Goal: Contribute content: Contribute content

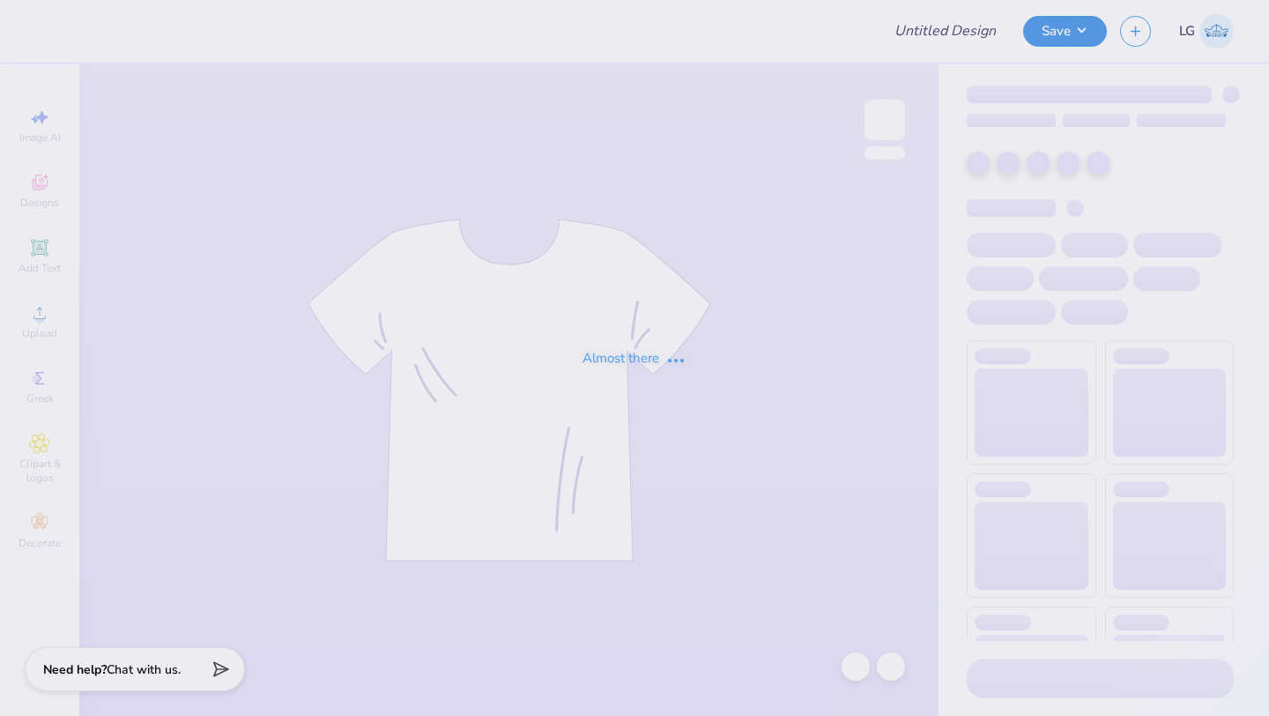
type input "DKA POCKET T-SHIRT"
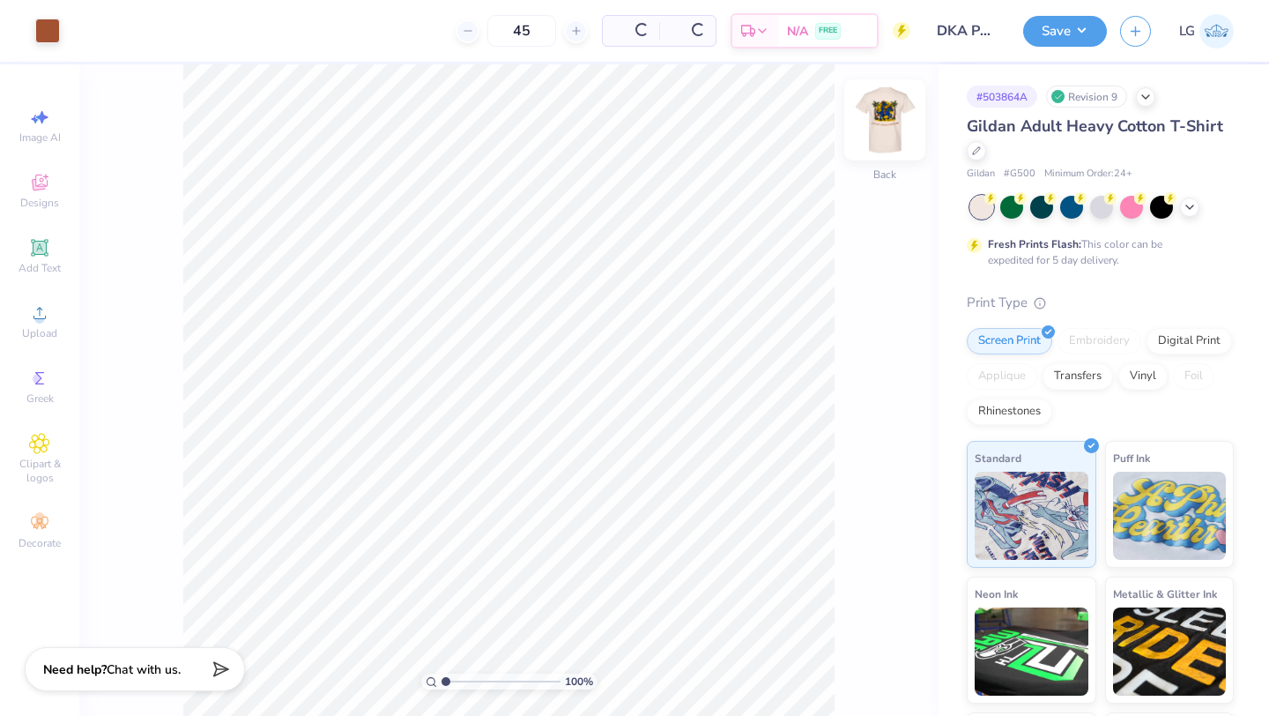
click at [884, 115] on img at bounding box center [885, 120] width 71 height 71
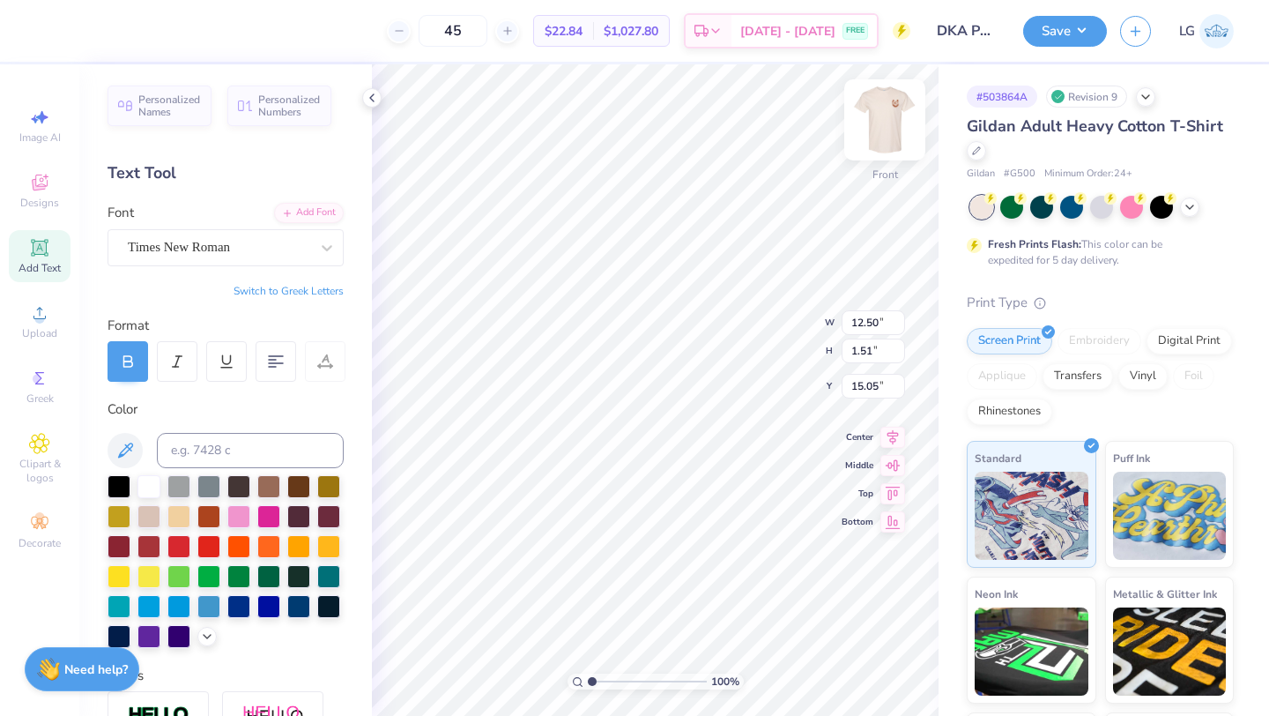
scroll to position [0, 7]
type textarea "CINEMATIC ARTISTS OF CHARACTER"
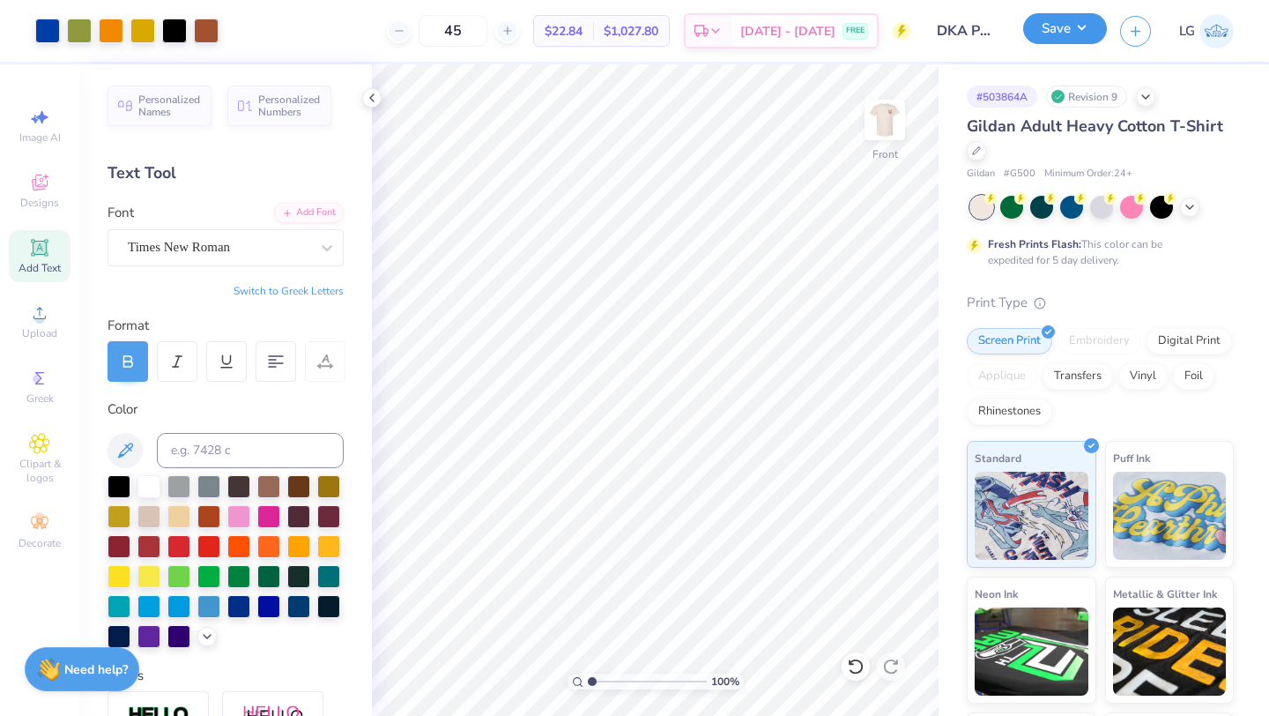
click at [1060, 28] on button "Save" at bounding box center [1065, 28] width 84 height 31
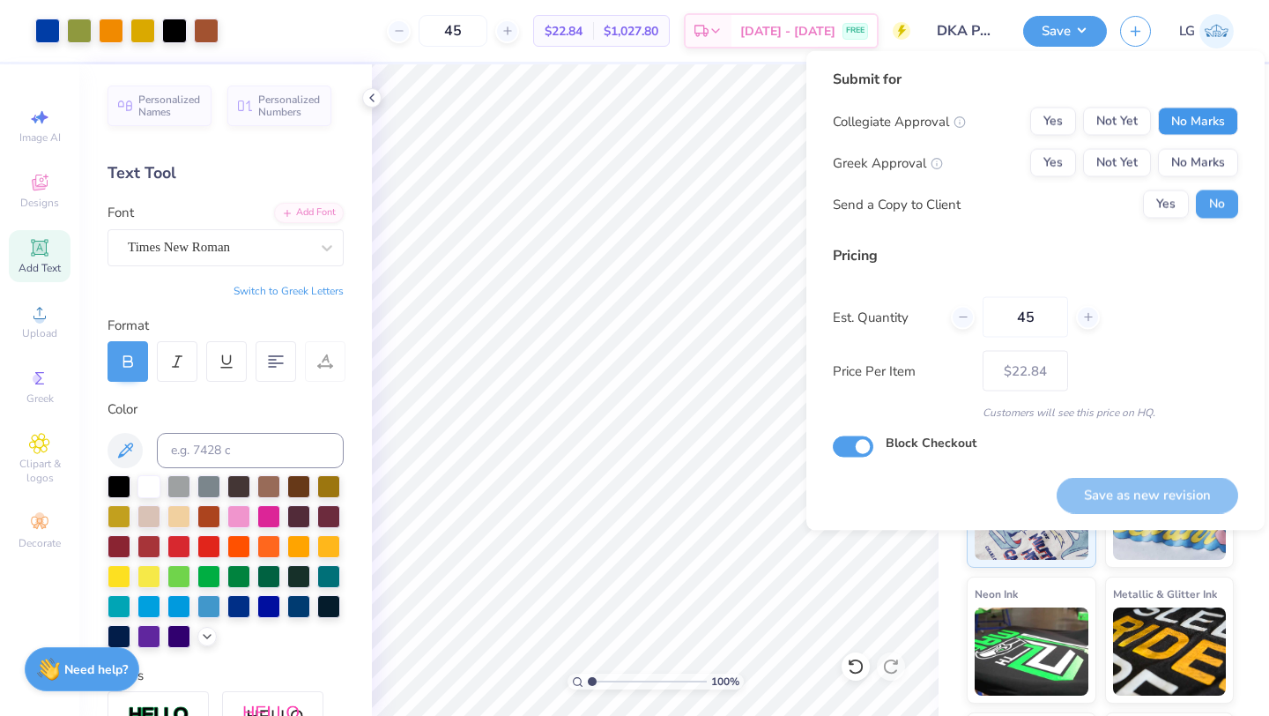
click at [1182, 122] on button "No Marks" at bounding box center [1198, 122] width 80 height 28
click at [1215, 158] on button "No Marks" at bounding box center [1198, 163] width 80 height 28
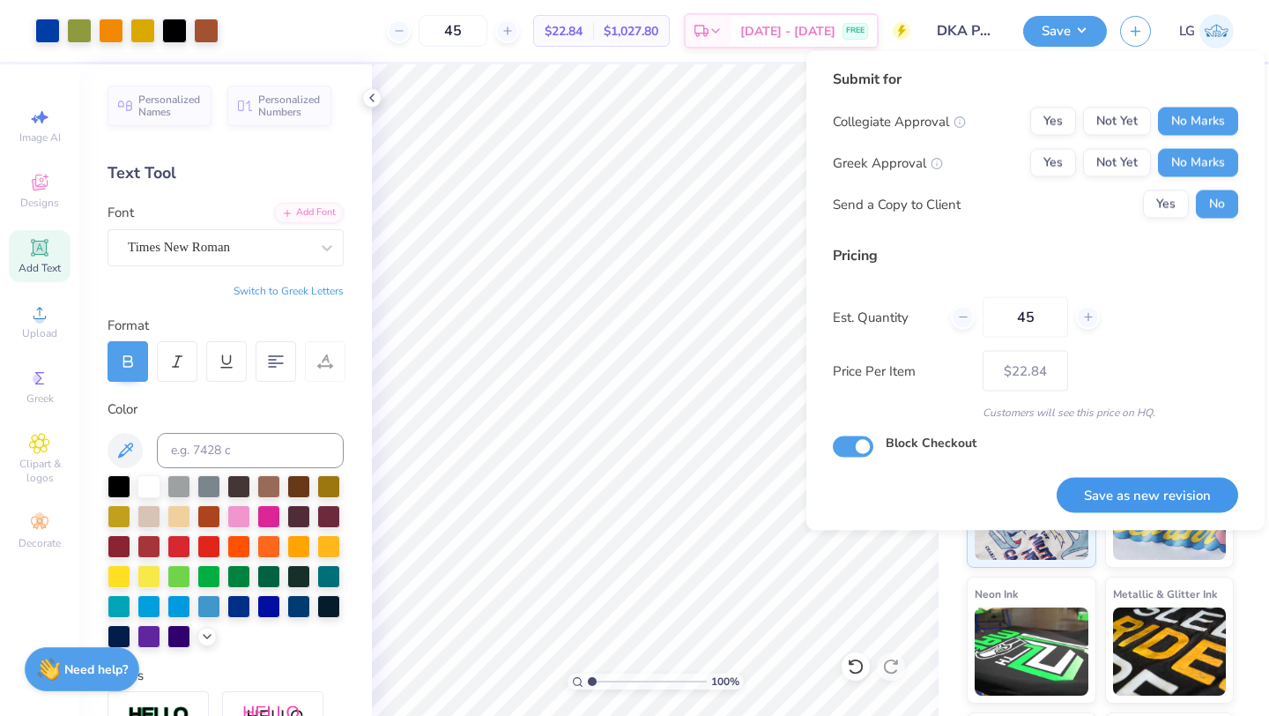
click at [1153, 489] on button "Save as new revision" at bounding box center [1148, 495] width 182 height 36
type input "$22.84"
